Goal: Ask a question: Seek information or help from site administrators or community

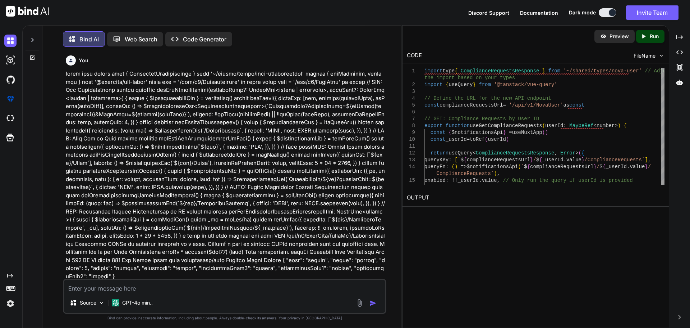
click at [135, 285] on textarea at bounding box center [224, 285] width 321 height 13
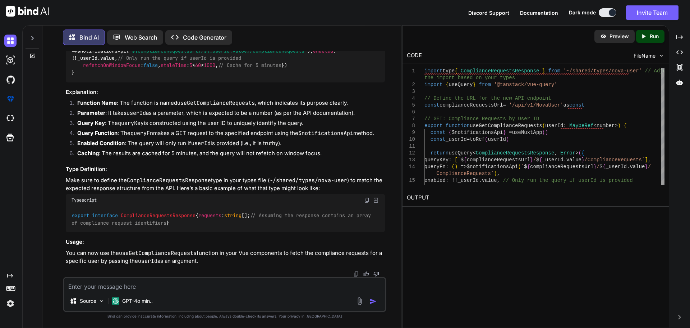
paste textarea "[vue-tsc] Property 'value' does not exist on type 'number'. Did you mean 'value…"
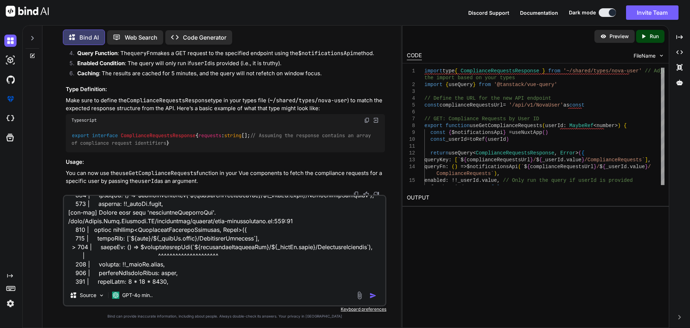
click at [374, 295] on img "button" at bounding box center [373, 295] width 7 height 7
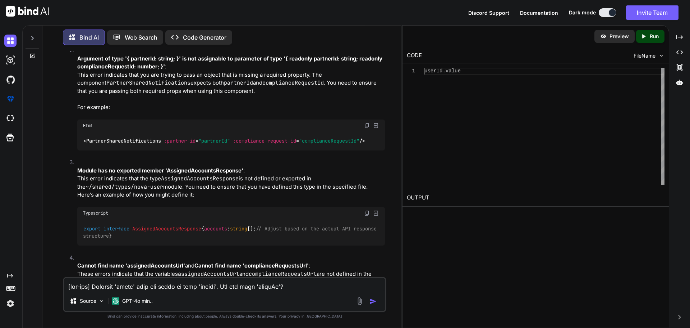
scroll to position [1507, 0]
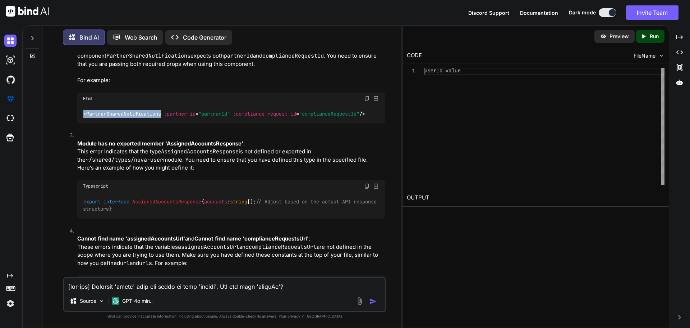
drag, startPoint x: 163, startPoint y: 193, endPoint x: 82, endPoint y: 194, distance: 80.9
click at [82, 123] on div "< PartnerSharedNotifications :partner-id = "partnerId" :compliance-request-id =…" at bounding box center [231, 114] width 308 height 19
copy span "< PartnerSharedNotifications"
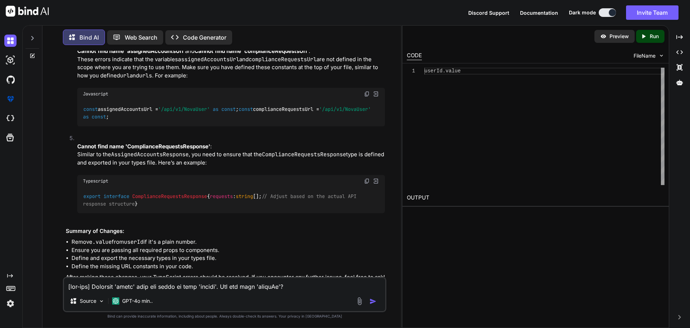
scroll to position [1590, 0]
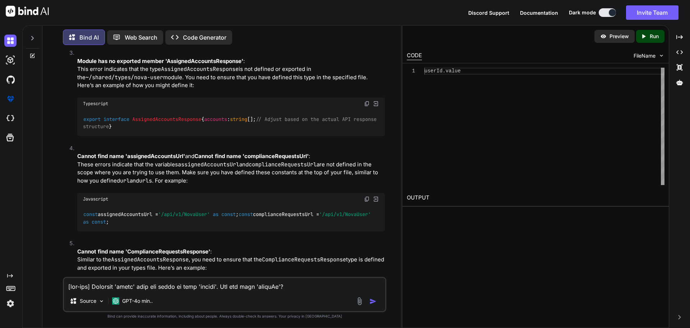
click at [168, 291] on div "Source GPT-4o min.." at bounding box center [225, 293] width 324 height 35
drag, startPoint x: 168, startPoint y: 290, endPoint x: 101, endPoint y: 286, distance: 67.7
click at [100, 285] on textarea at bounding box center [224, 284] width 321 height 13
click at [101, 287] on textarea at bounding box center [224, 284] width 321 height 13
paste textarea "vue-tsc] Type '(event: PointerEvent) => void' is not assignable to type '(paylo…"
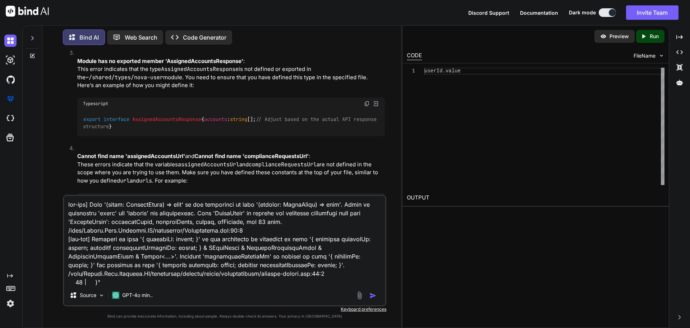
scroll to position [173, 0]
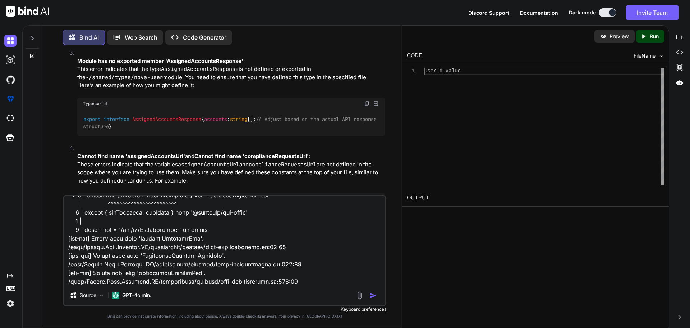
click at [372, 296] on img "button" at bounding box center [373, 295] width 7 height 7
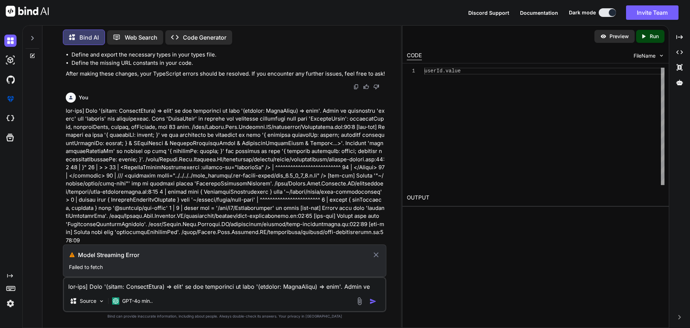
scroll to position [1992, 0]
click at [377, 255] on icon at bounding box center [376, 254] width 8 height 9
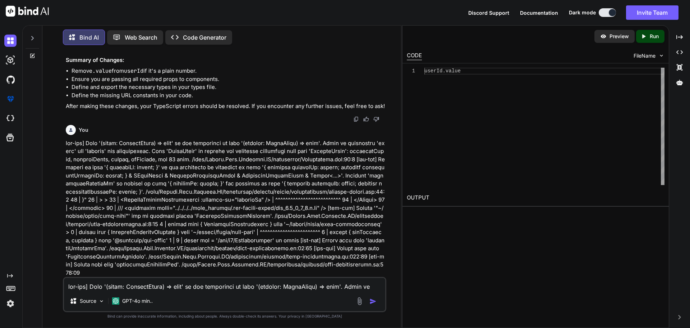
scroll to position [1960, 0]
click at [177, 282] on textarea at bounding box center [224, 284] width 321 height 13
paste textarea
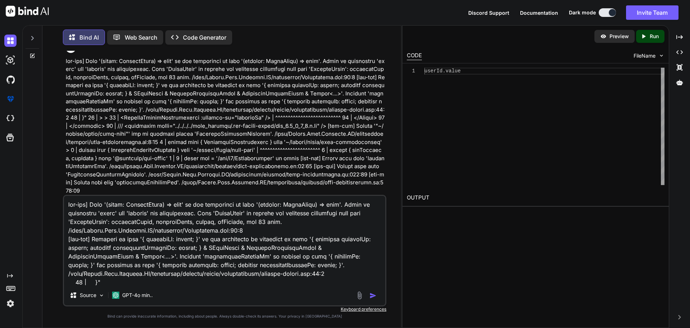
scroll to position [1992, 0]
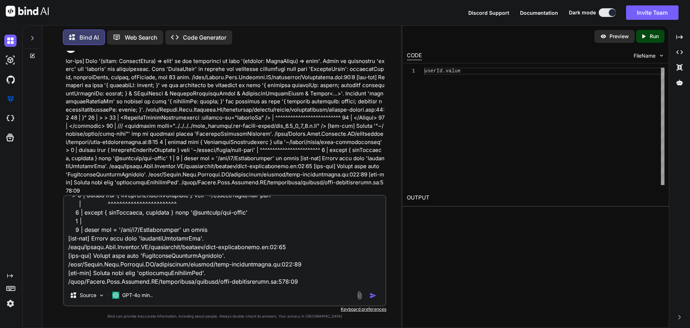
type textarea "vue-tsc] Type '(event: PointerEvent) => void' is not assignable to type '(paylo…"
click at [371, 295] on img "button" at bounding box center [373, 295] width 7 height 7
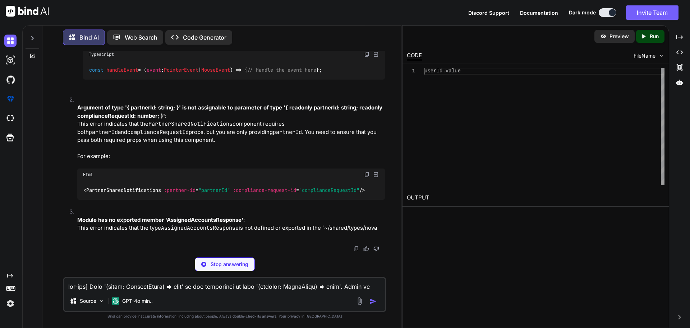
scroll to position [2362, 0]
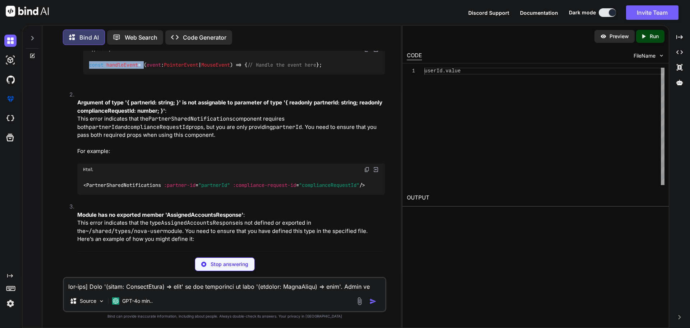
drag, startPoint x: 89, startPoint y: 159, endPoint x: 145, endPoint y: 160, distance: 56.1
click at [145, 69] on code "const handleEvent = ( event : PointerEvent | MouseEvent ) => { // Handle the ev…" at bounding box center [206, 65] width 234 height 8
copy code "const handleEvent ="
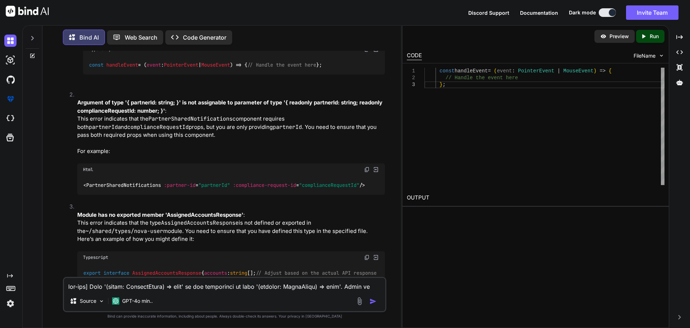
click at [267, 74] on div "const handleEvent = ( event : PointerEvent | MouseEvent ) => { // Handle the ev…" at bounding box center [234, 64] width 302 height 19
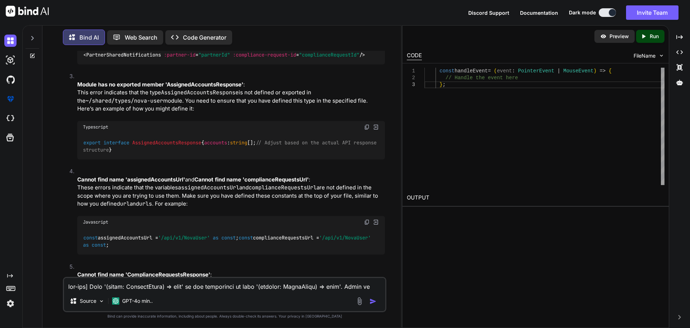
scroll to position [2506, 0]
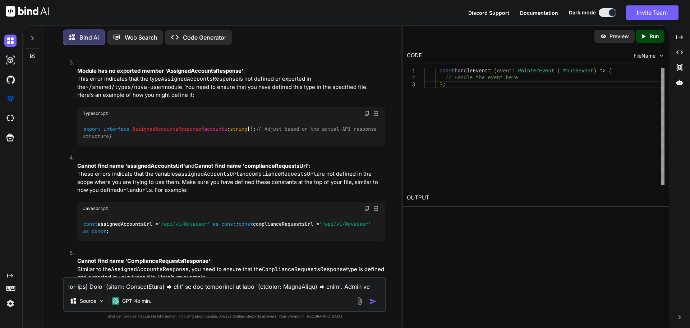
drag, startPoint x: 365, startPoint y: 150, endPoint x: 180, endPoint y: 150, distance: 184.8
click at [180, 44] on span "< PartnerSharedNotifications :partner-id = "partnerId" :compliance-request-id =…" at bounding box center [224, 41] width 282 height 6
drag, startPoint x: 374, startPoint y: 151, endPoint x: 74, endPoint y: 151, distance: 300.6
click at [74, 59] on li "Argument of type '{ partnerId: string; }' is not assignable to parameter of typ…" at bounding box center [228, 3] width 313 height 112
copy span "< PartnerSharedNotifications :partner-id = "partnerId" :compliance-request-id =…"
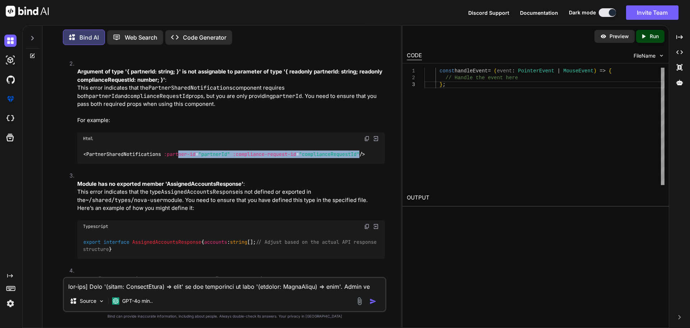
scroll to position [2362, 0]
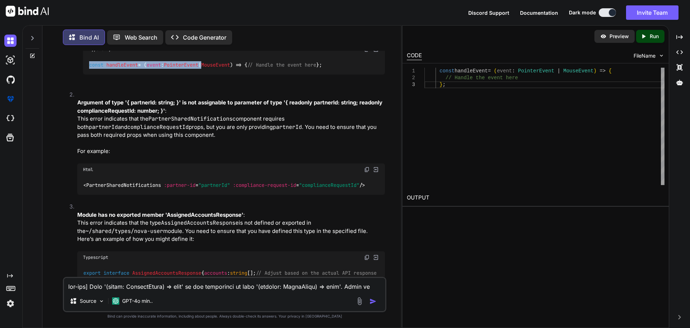
drag, startPoint x: 89, startPoint y: 159, endPoint x: 208, endPoint y: 158, distance: 119.0
click at [208, 69] on code "const handleEvent = ( event : PointerEvent | MouseEvent ) => { // Handle the ev…" at bounding box center [206, 65] width 234 height 8
copy code "const handleEvent = ( event : PointerEvent"
click at [162, 74] on div "const handleEvent = ( event : PointerEvent | MouseEvent ) => { // Handle the ev…" at bounding box center [234, 64] width 302 height 19
click at [122, 68] on span "handleEvent" at bounding box center [122, 64] width 32 height 6
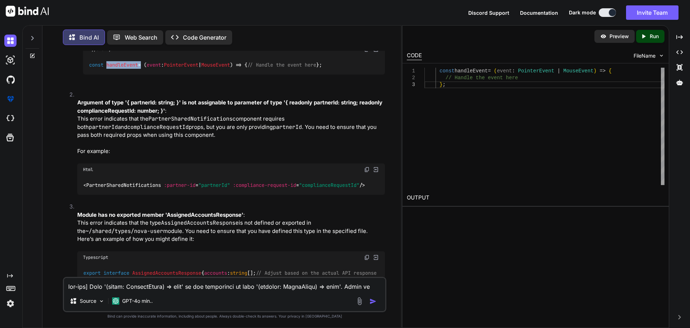
click at [122, 68] on span "handleEvent" at bounding box center [122, 64] width 32 height 6
copy code "handleEvent"
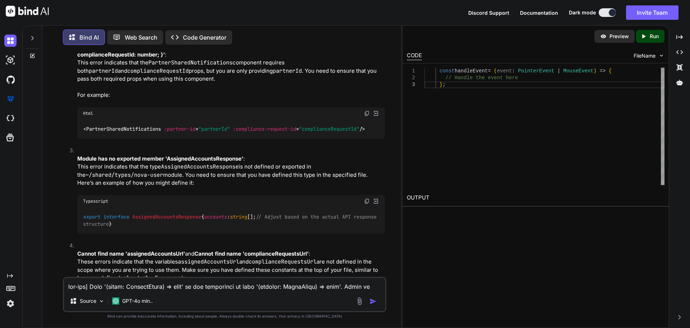
scroll to position [2470, 0]
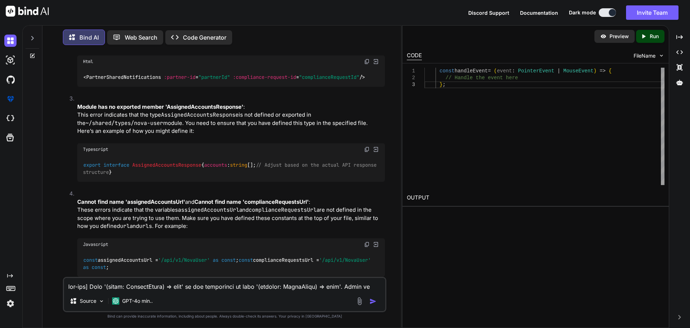
drag, startPoint x: 377, startPoint y: 187, endPoint x: 84, endPoint y: 184, distance: 292.7
click at [84, 86] on div "< PartnerSharedNotifications :partner-id = "partnerId" :compliance-request-id =…" at bounding box center [231, 77] width 308 height 19
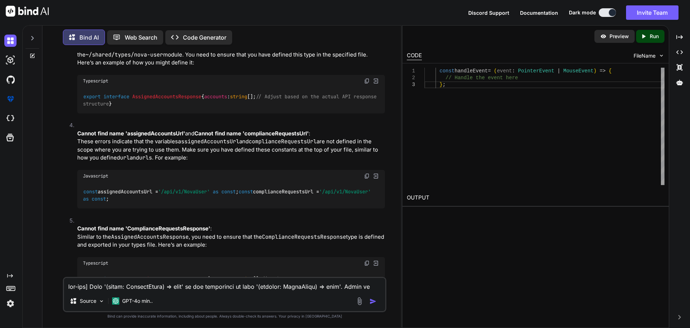
scroll to position [2578, 0]
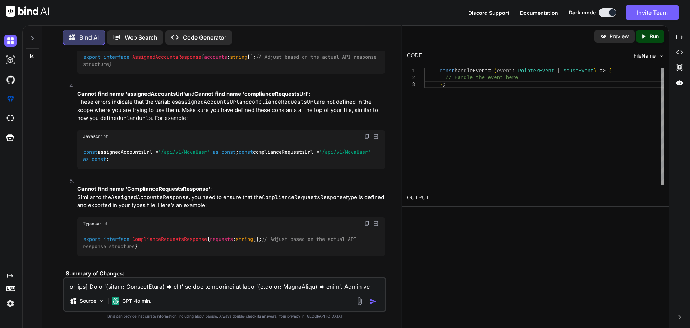
click at [167, 60] on span "AssignedAccountsResponse" at bounding box center [166, 57] width 69 height 6
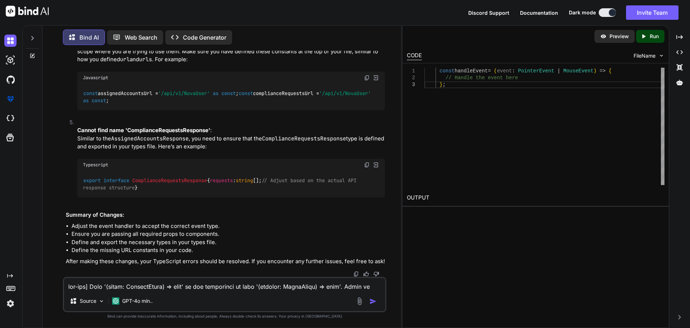
scroll to position [2761, 0]
click at [145, 286] on textarea at bounding box center [224, 284] width 321 height 13
paste textarea "[vue-tsc] Cannot find name 'assignedAccountsUrl'. /nova/Osiris.Nova.Internal.UI…"
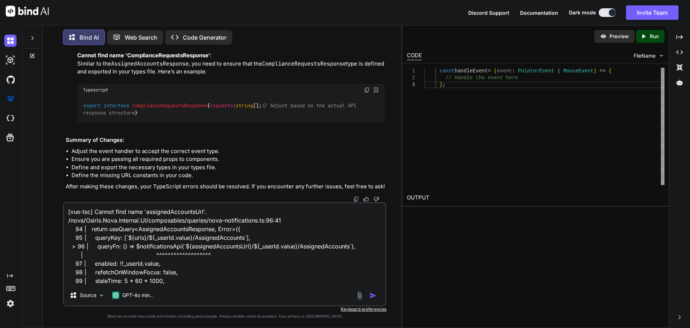
type textarea "[vue-tsc] Cannot find name 'assignedAccountsUrl'. /nova/Osiris.Nova.Internal.UI…"
click at [371, 294] on img "button" at bounding box center [373, 295] width 7 height 7
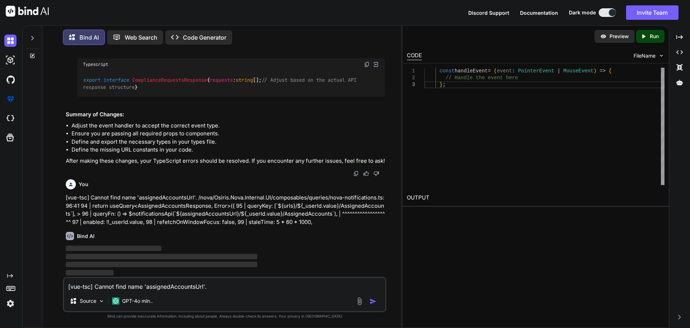
scroll to position [2861, 0]
